Goal: Understand process/instructions: Learn how to perform a task or action

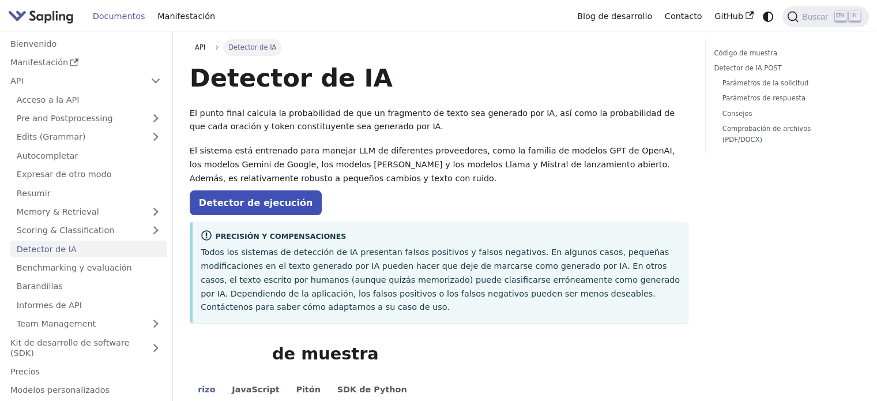
click at [252, 48] on font "Detector de IA" at bounding box center [252, 47] width 48 height 8
click at [115, 250] on link "Detector de IA" at bounding box center [88, 249] width 157 height 17
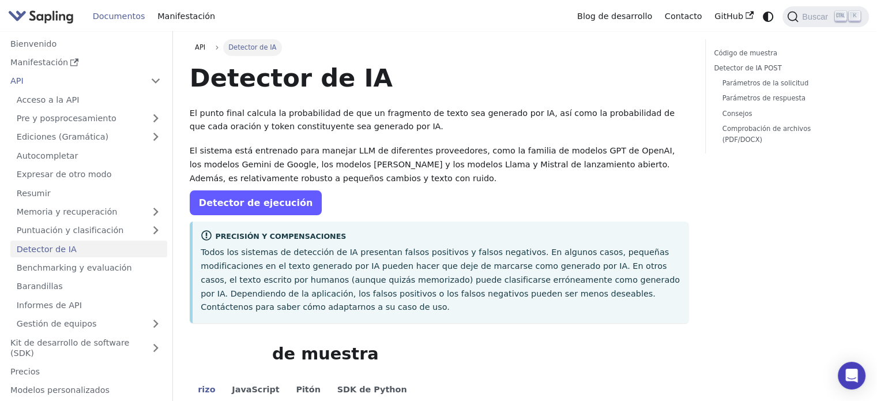
click at [254, 212] on link "Detector de ejecución" at bounding box center [256, 202] width 133 height 25
